Goal: Information Seeking & Learning: Learn about a topic

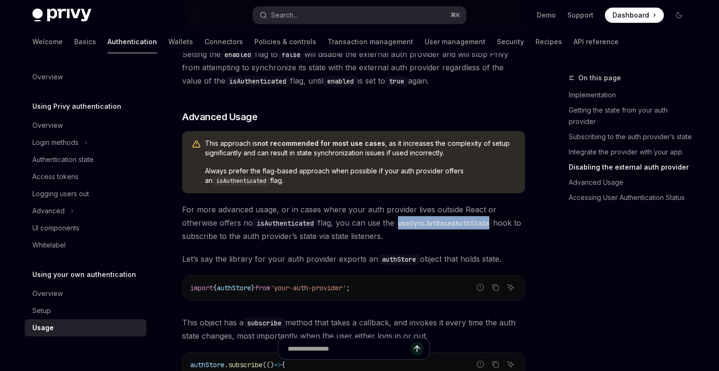
scroll to position [1123, 0]
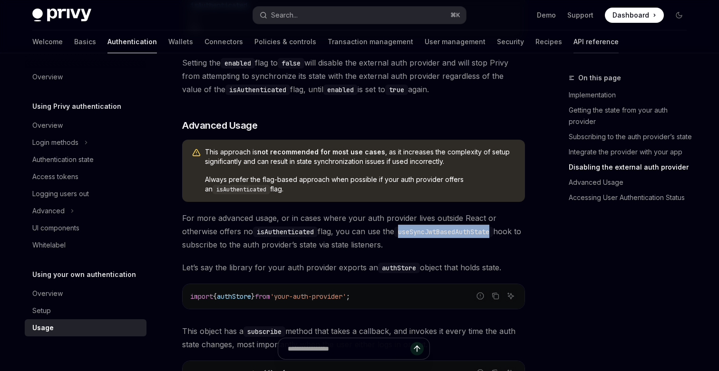
click at [573, 40] on link "API reference" at bounding box center [595, 41] width 45 height 23
type textarea "*"
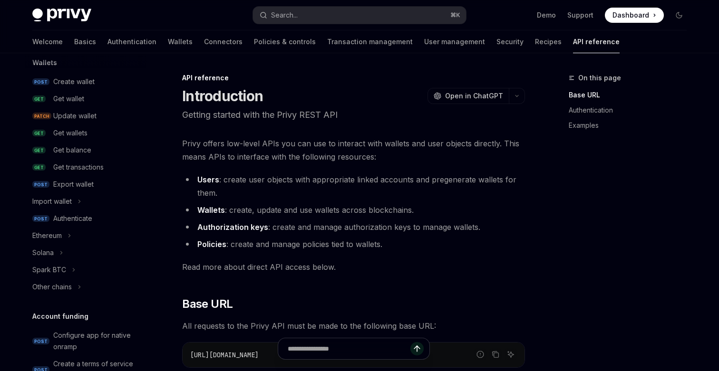
scroll to position [89, 0]
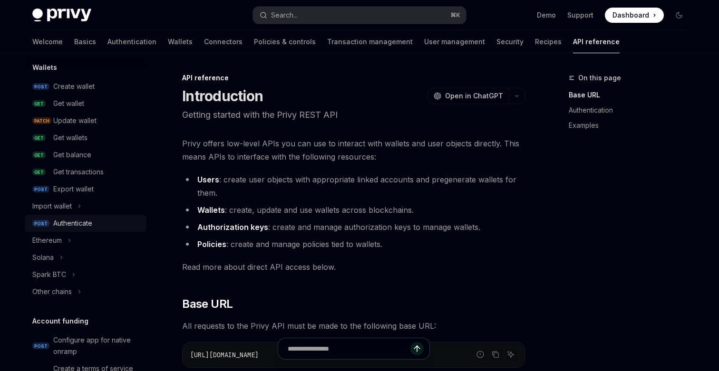
click at [79, 221] on div "Authenticate" at bounding box center [72, 223] width 39 height 11
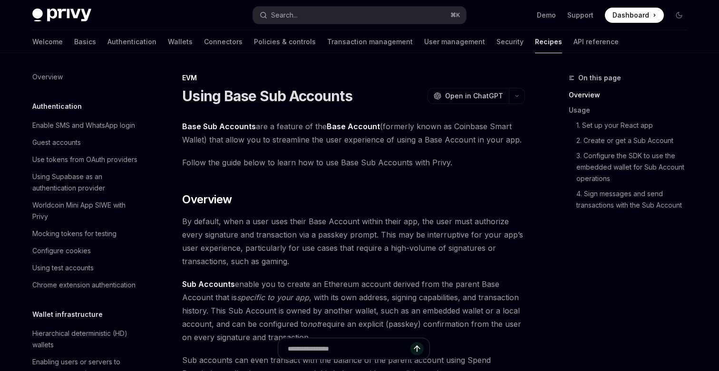
scroll to position [982, 0]
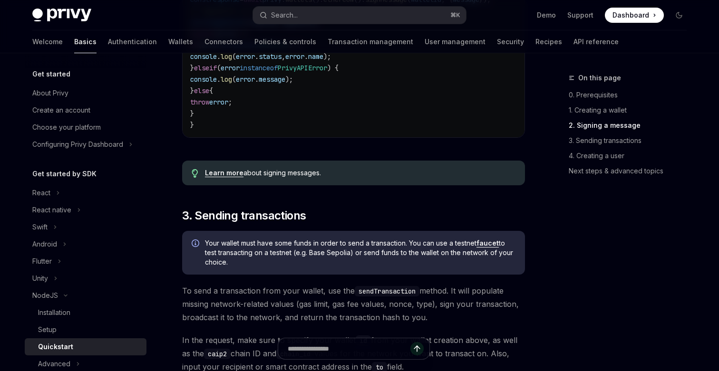
scroll to position [901, 0]
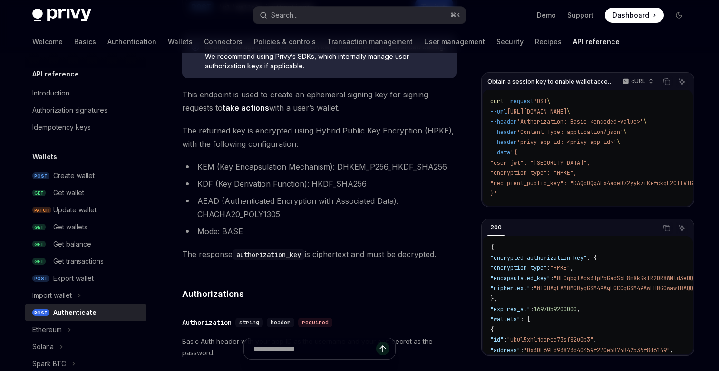
scroll to position [152, 0]
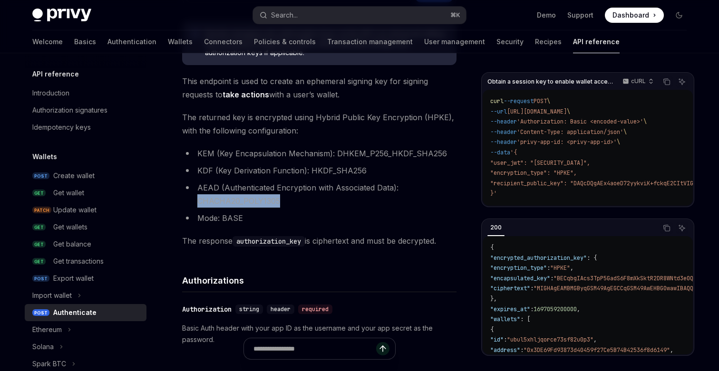
drag, startPoint x: 284, startPoint y: 199, endPoint x: 186, endPoint y: 199, distance: 97.4
click at [186, 199] on li "AEAD (Authenticated Encryption with Associated Data): CHACHA20_POLY1305" at bounding box center [319, 194] width 274 height 27
copy li "CHACHA20_POLY1305"
click at [252, 200] on li "AEAD (Authenticated Encryption with Associated Data): CHACHA20_POLY1305" at bounding box center [319, 194] width 274 height 27
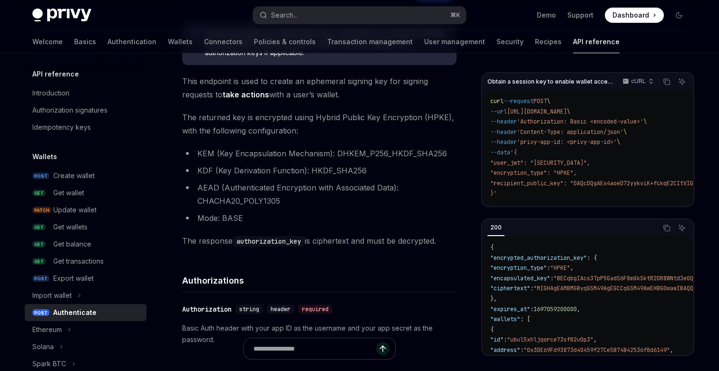
click at [374, 209] on ul "KEM (Key Encapsulation Mechanism): DHKEM_P256_HKDF_SHA256 KDF (Key Derivation F…" at bounding box center [319, 186] width 274 height 78
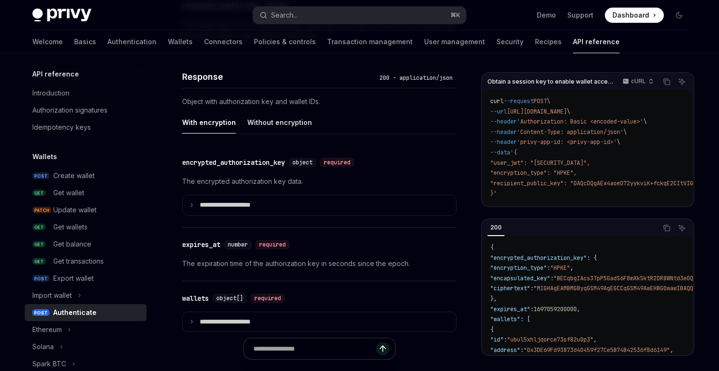
scroll to position [790, 0]
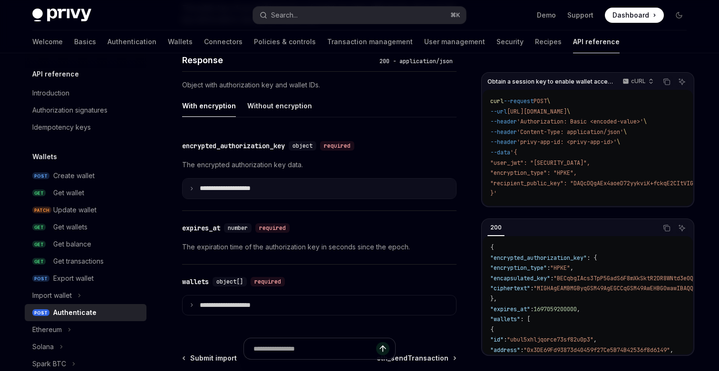
click at [213, 190] on p "**********" at bounding box center [233, 188] width 66 height 9
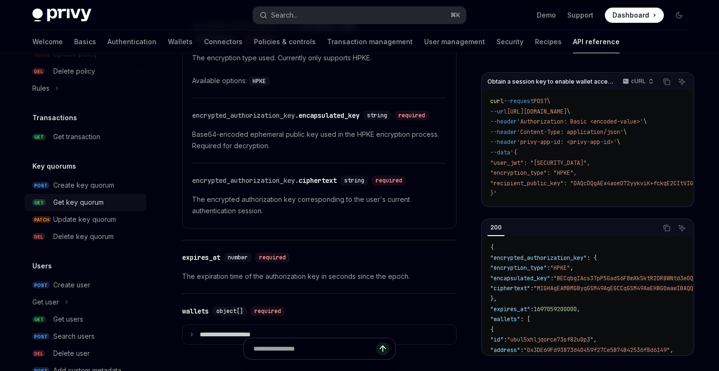
scroll to position [628, 0]
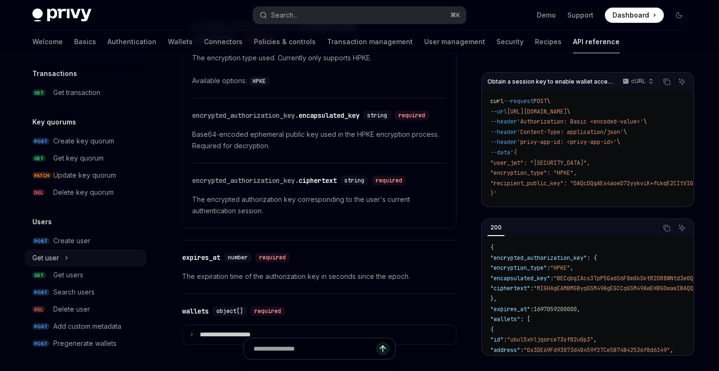
click at [58, 261] on div "Get user" at bounding box center [45, 257] width 27 height 11
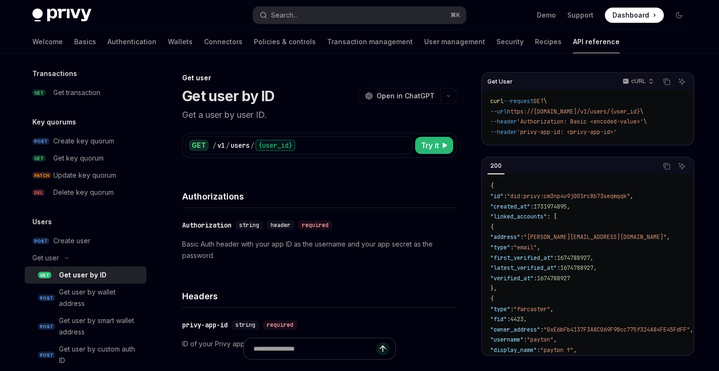
click at [82, 275] on div "Get user by ID" at bounding box center [83, 274] width 48 height 11
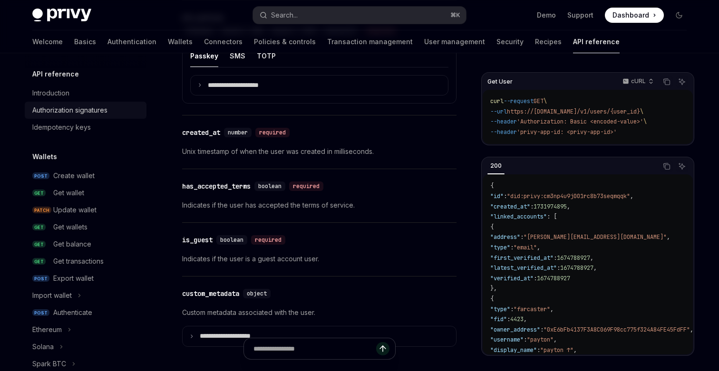
click at [101, 106] on div "Authorization signatures" at bounding box center [69, 110] width 75 height 11
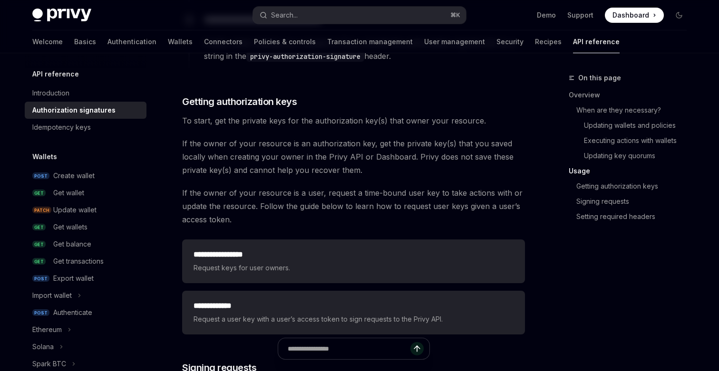
scroll to position [1147, 0]
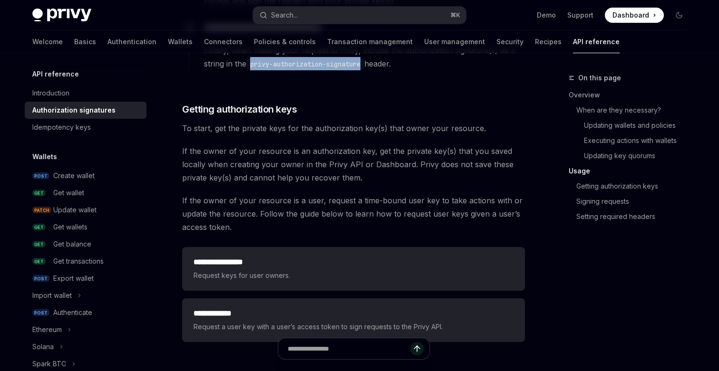
drag, startPoint x: 253, startPoint y: 65, endPoint x: 367, endPoint y: 66, distance: 114.5
click at [364, 66] on code "privy-authorization-signature" at bounding box center [305, 64] width 118 height 10
copy code "privy-authorization-signature"
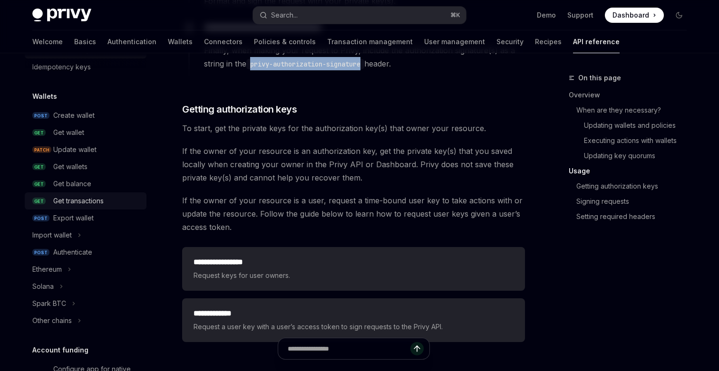
scroll to position [69, 0]
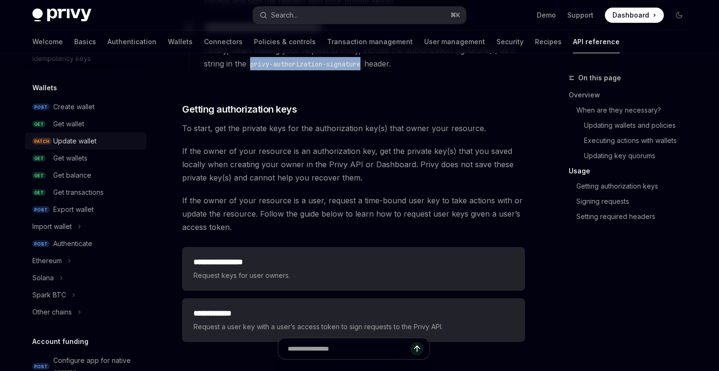
click at [91, 142] on div "Update wallet" at bounding box center [74, 140] width 43 height 11
type textarea "*"
